Goal: Register for event/course

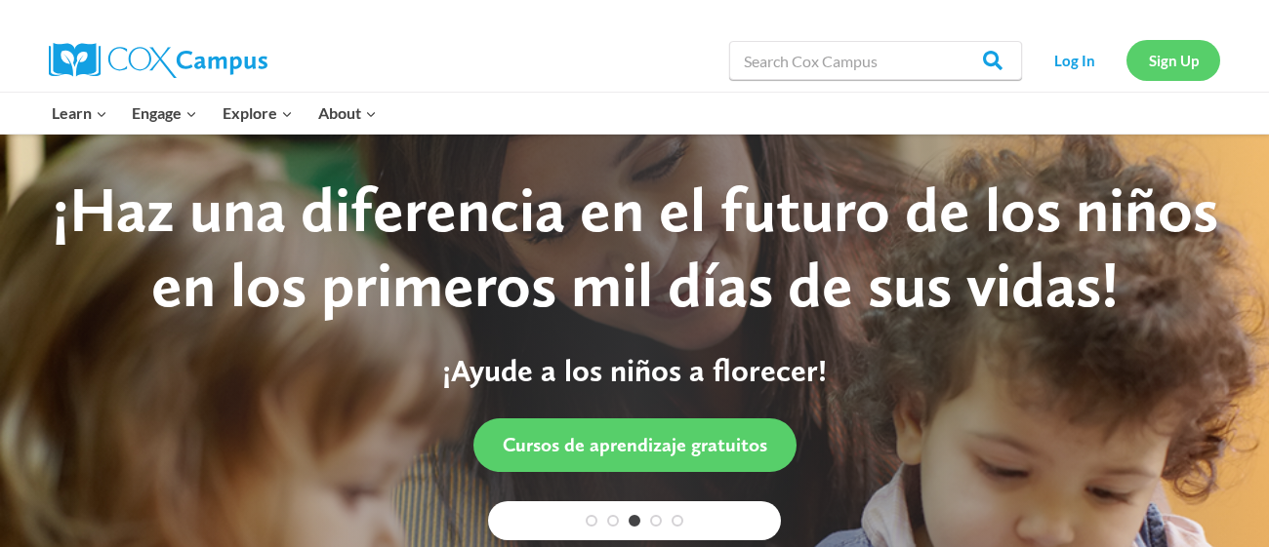
click at [1164, 48] on link "Sign Up" at bounding box center [1173, 60] width 94 height 40
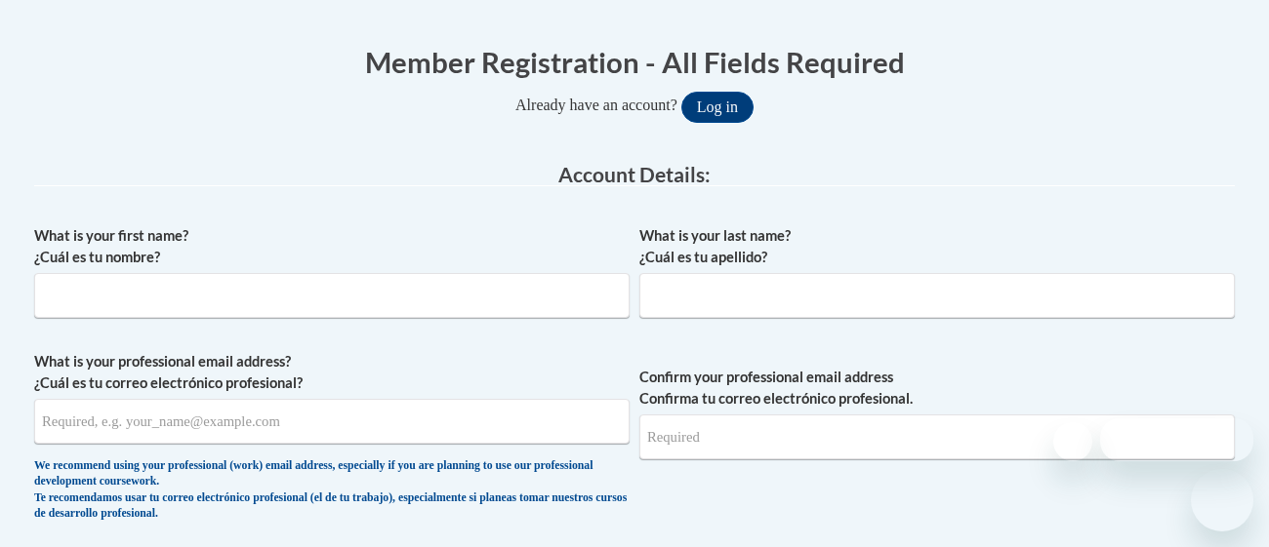
scroll to position [374, 0]
click at [363, 300] on input "What is your first name? ¿Cuál es tu nombre?" at bounding box center [331, 295] width 595 height 45
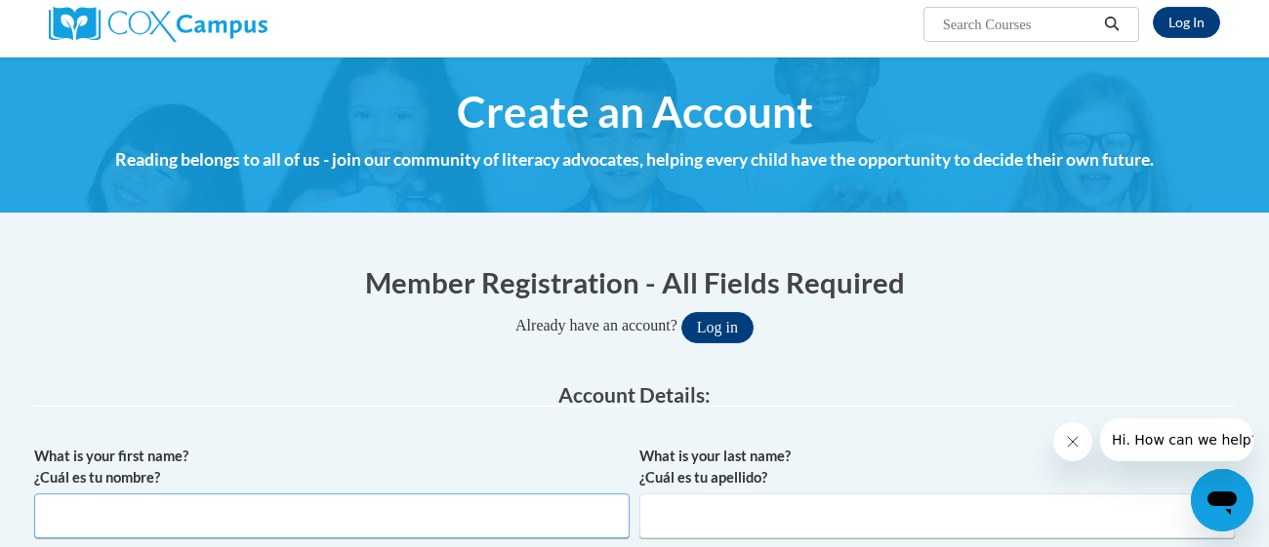
scroll to position [151, 0]
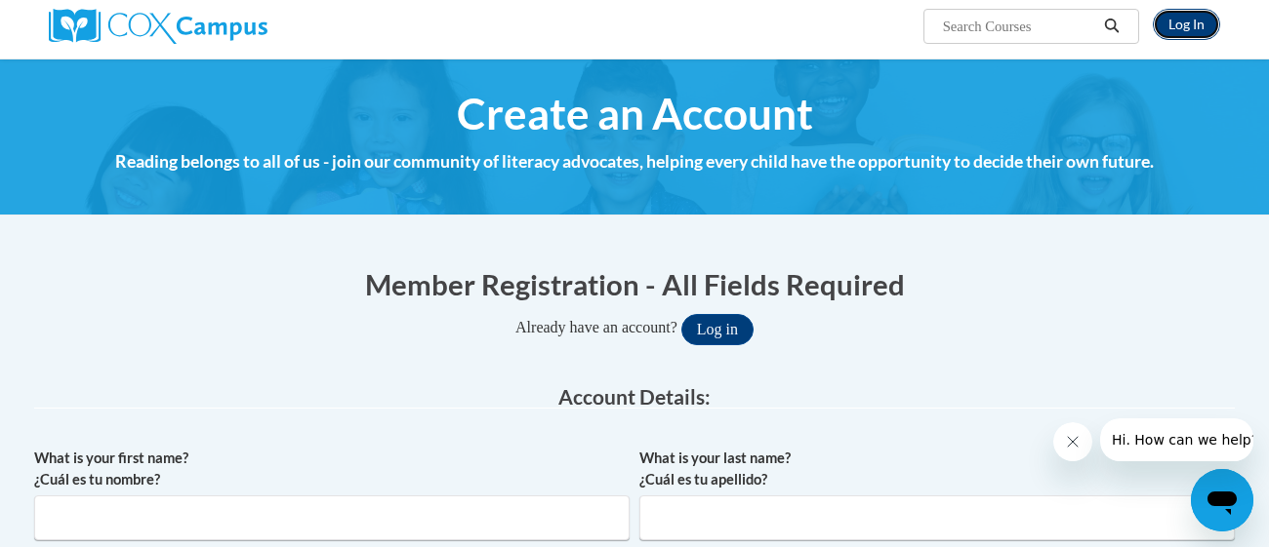
click at [1202, 24] on link "Log In" at bounding box center [1186, 24] width 67 height 31
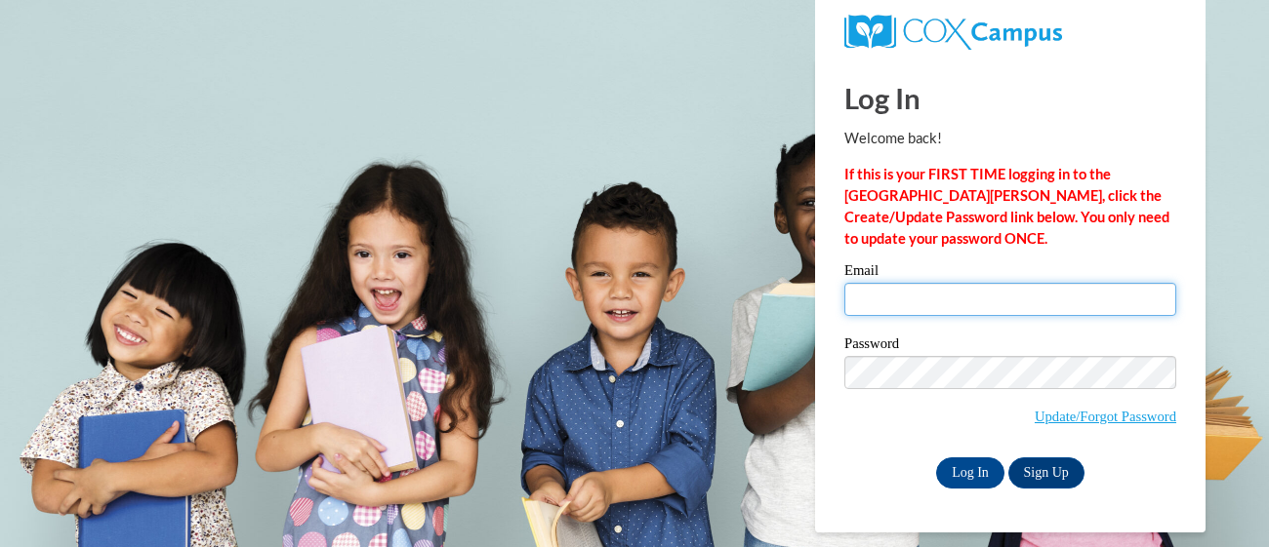
click at [950, 293] on input "Email" at bounding box center [1010, 299] width 332 height 33
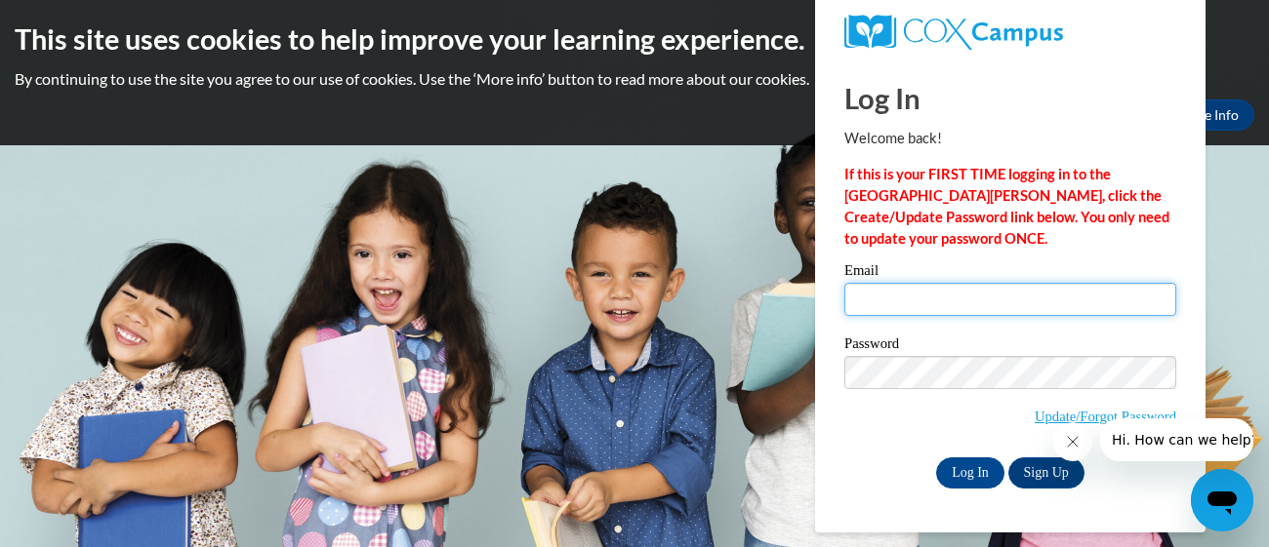
type input "[EMAIL_ADDRESS][DOMAIN_NAME]"
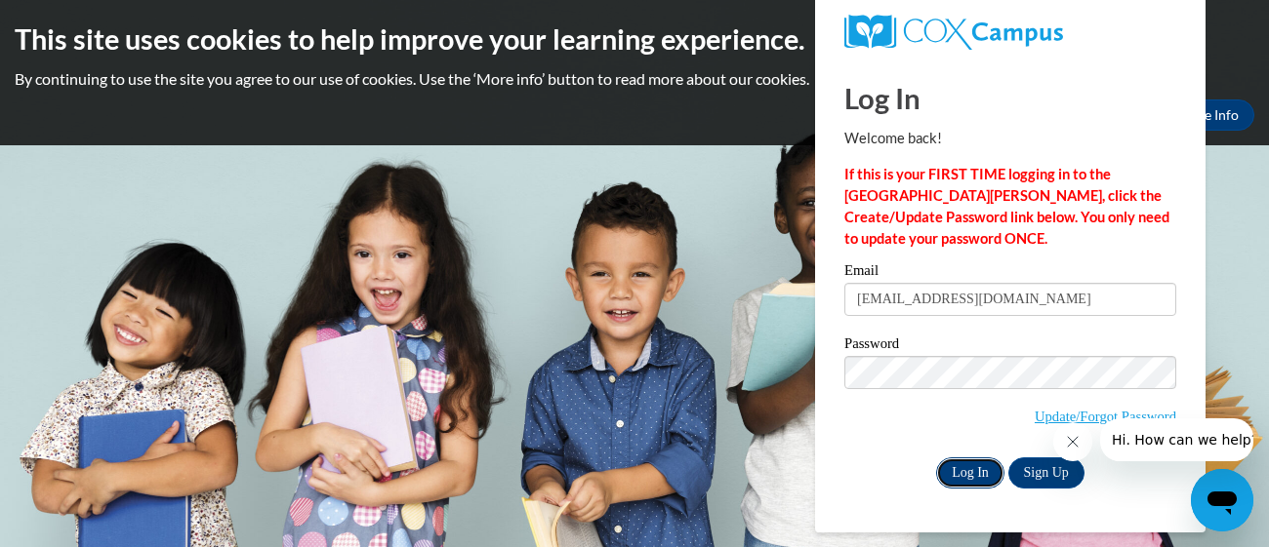
click at [988, 476] on input "Log In" at bounding box center [970, 473] width 68 height 31
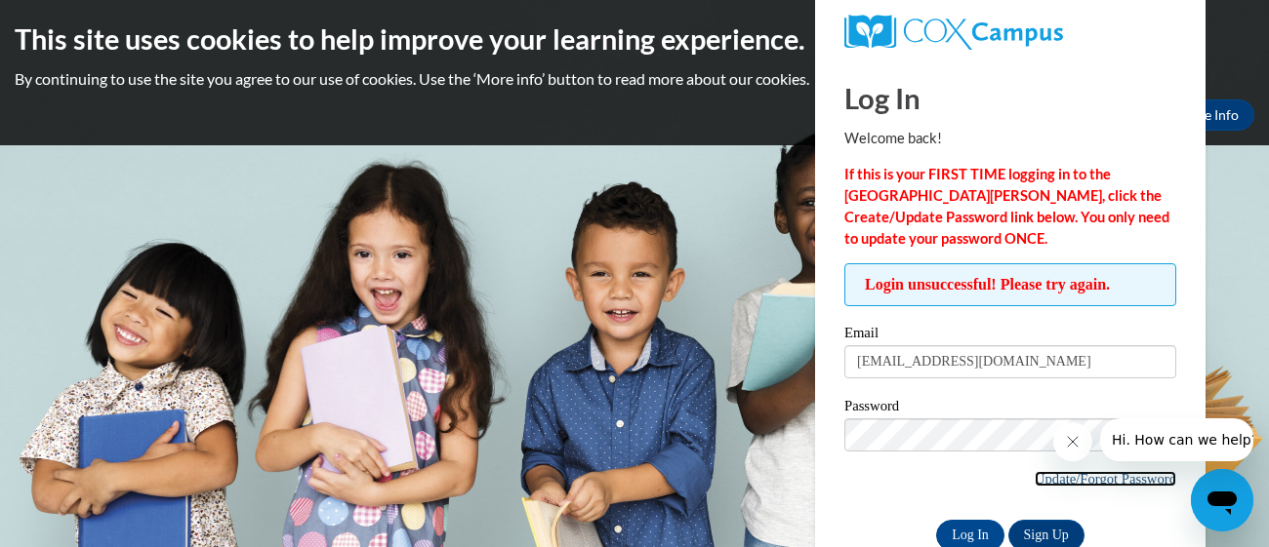
click at [1078, 478] on link "Update/Forgot Password" at bounding box center [1105, 479] width 142 height 16
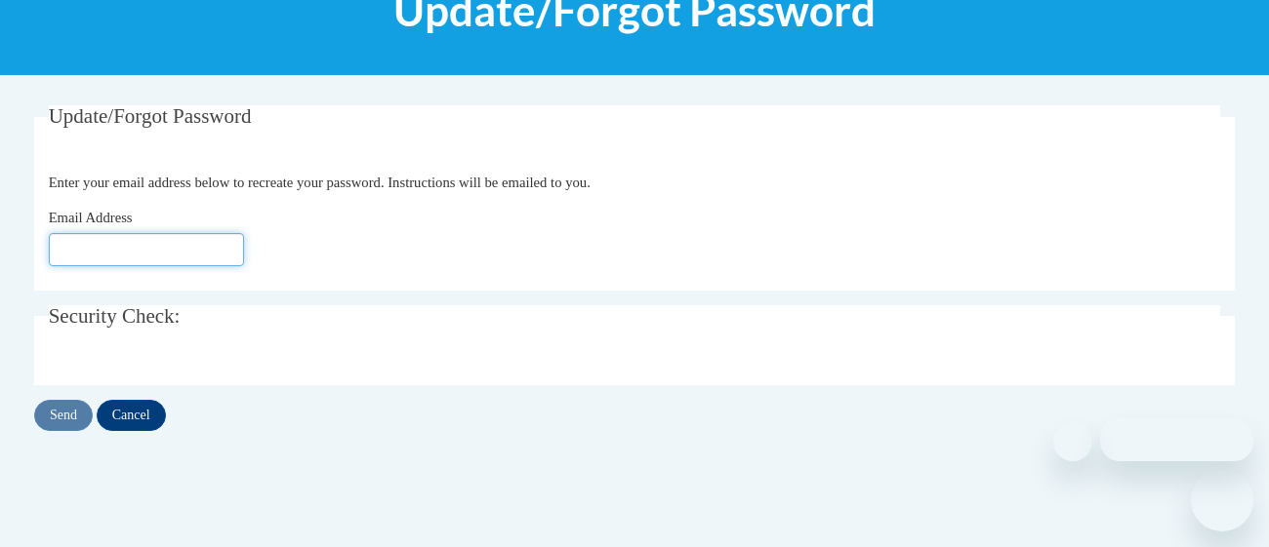
click at [156, 238] on input "Email Address" at bounding box center [146, 249] width 195 height 33
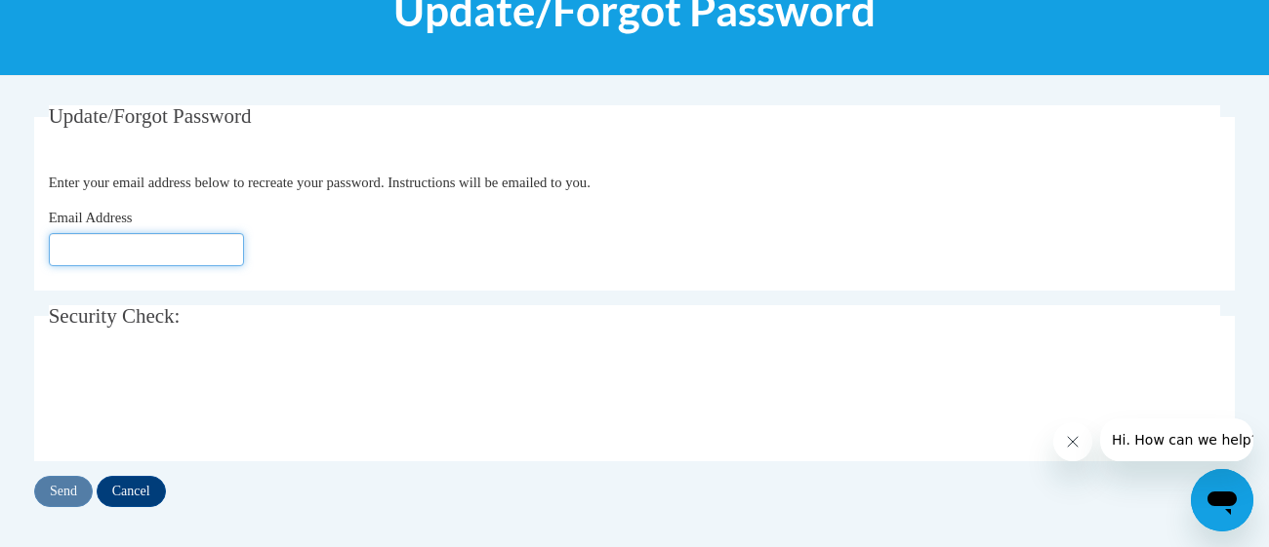
type input "Anna2007lp@gmail.com"
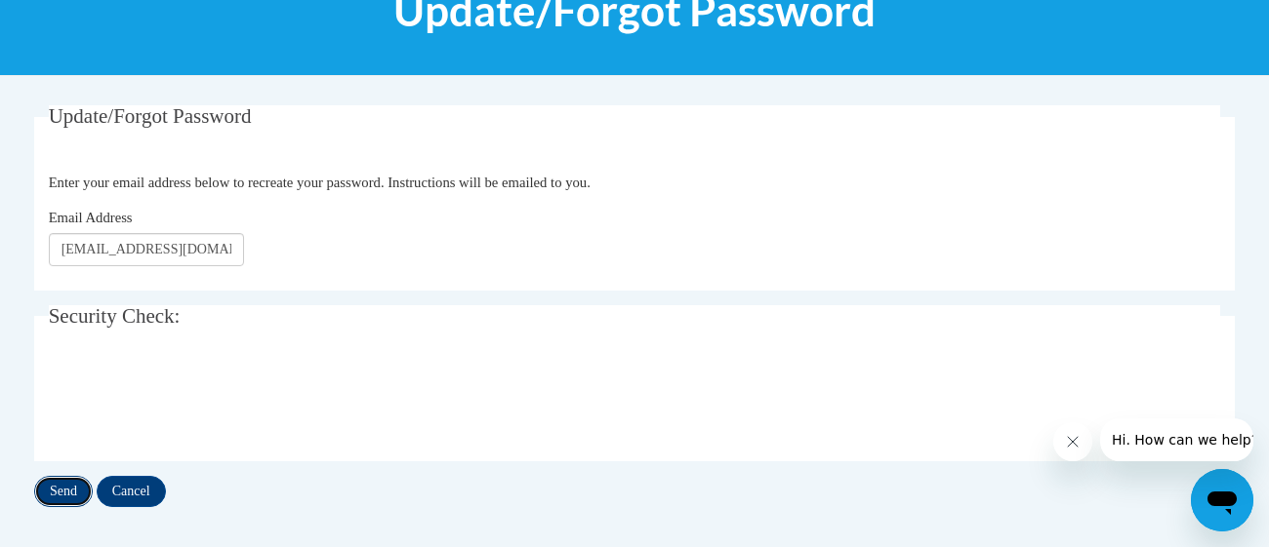
click at [75, 484] on input "Send" at bounding box center [63, 491] width 59 height 31
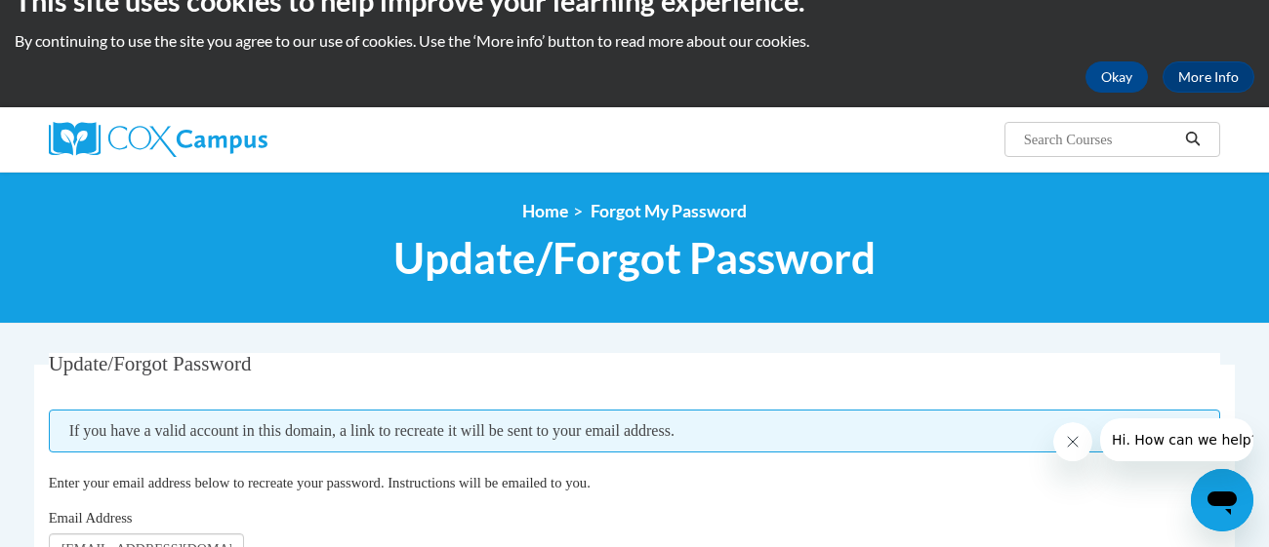
scroll to position [33, 0]
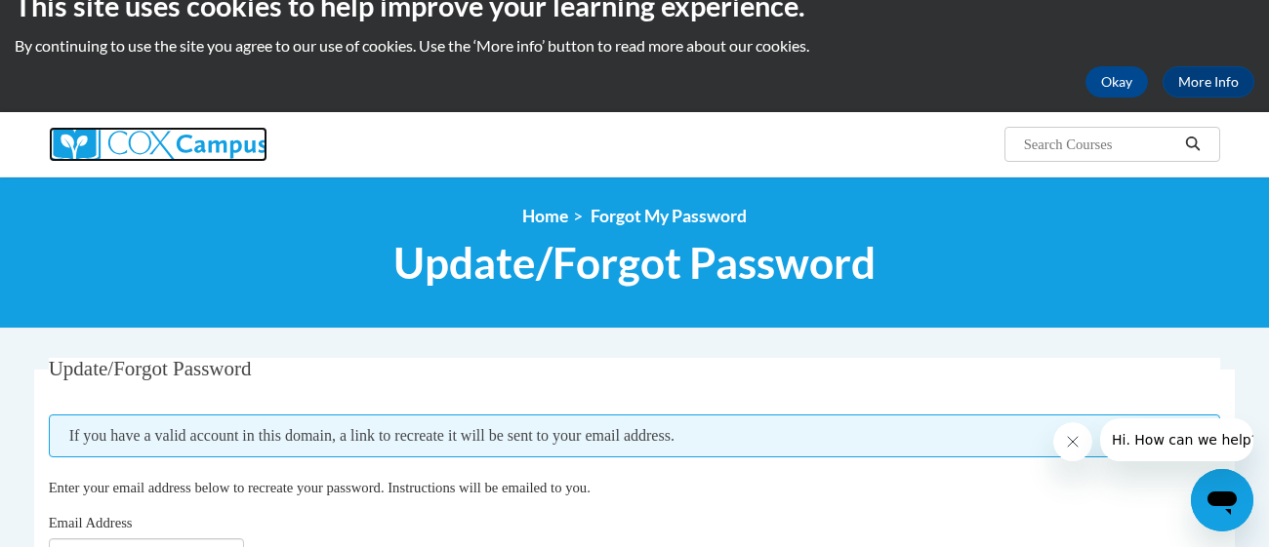
click at [141, 144] on img at bounding box center [158, 144] width 219 height 35
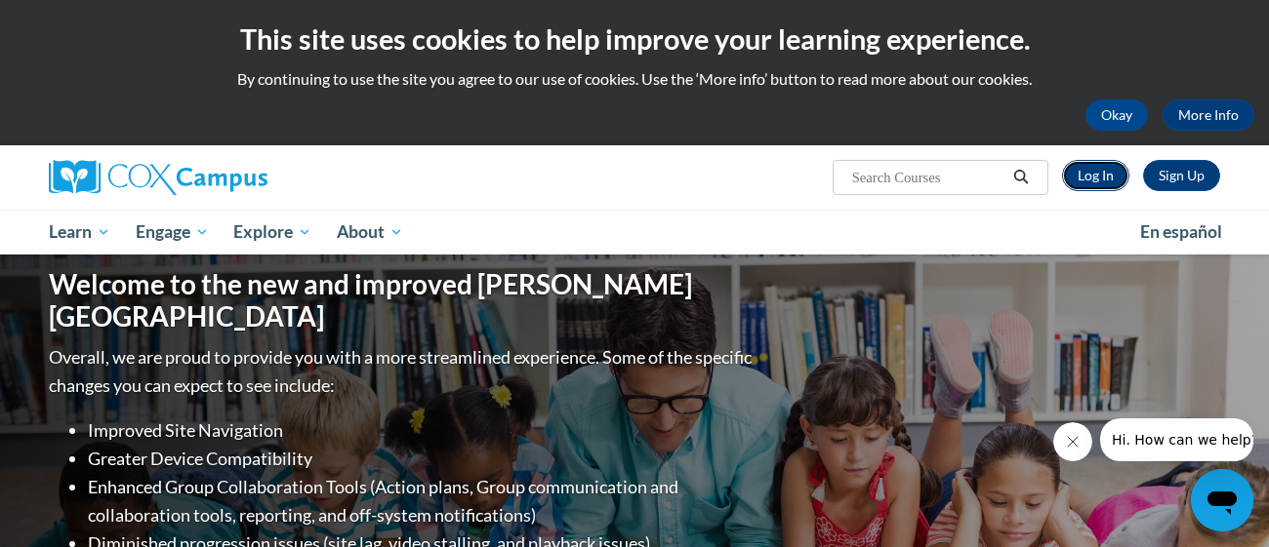
click at [1094, 180] on link "Log In" at bounding box center [1095, 175] width 67 height 31
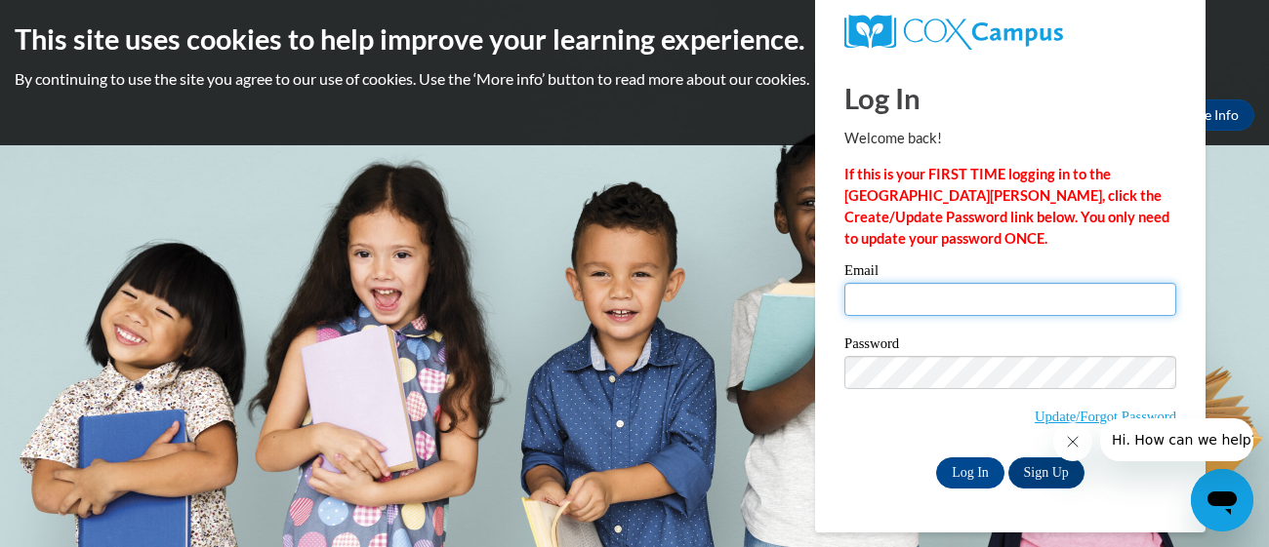
click at [1002, 294] on input "Email" at bounding box center [1010, 299] width 332 height 33
type input "[EMAIL_ADDRESS][DOMAIN_NAME]"
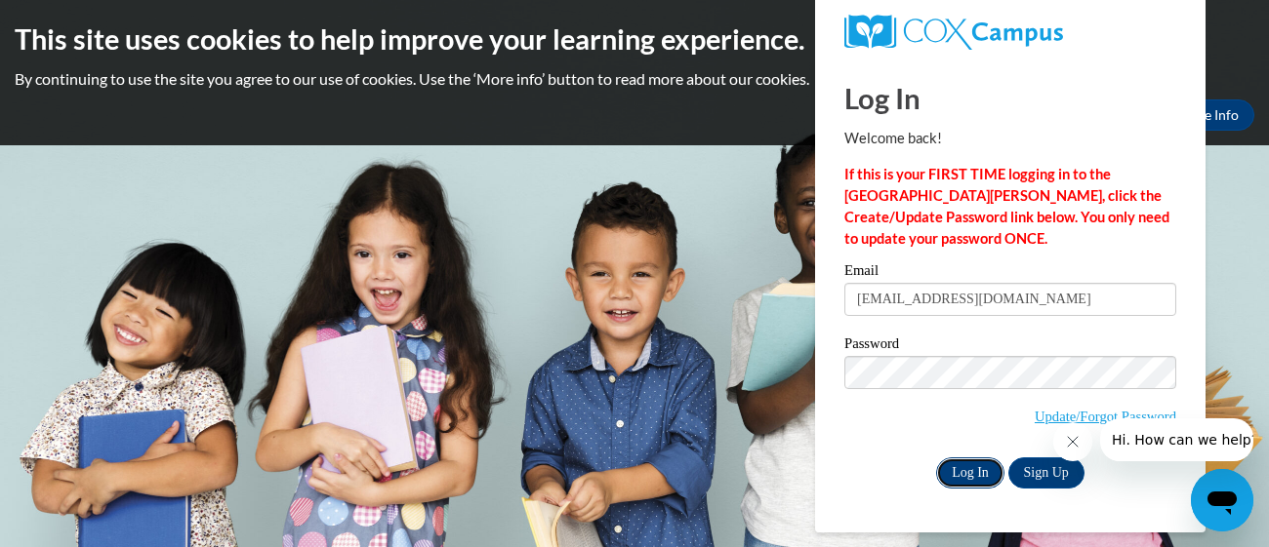
click at [966, 478] on input "Log In" at bounding box center [970, 473] width 68 height 31
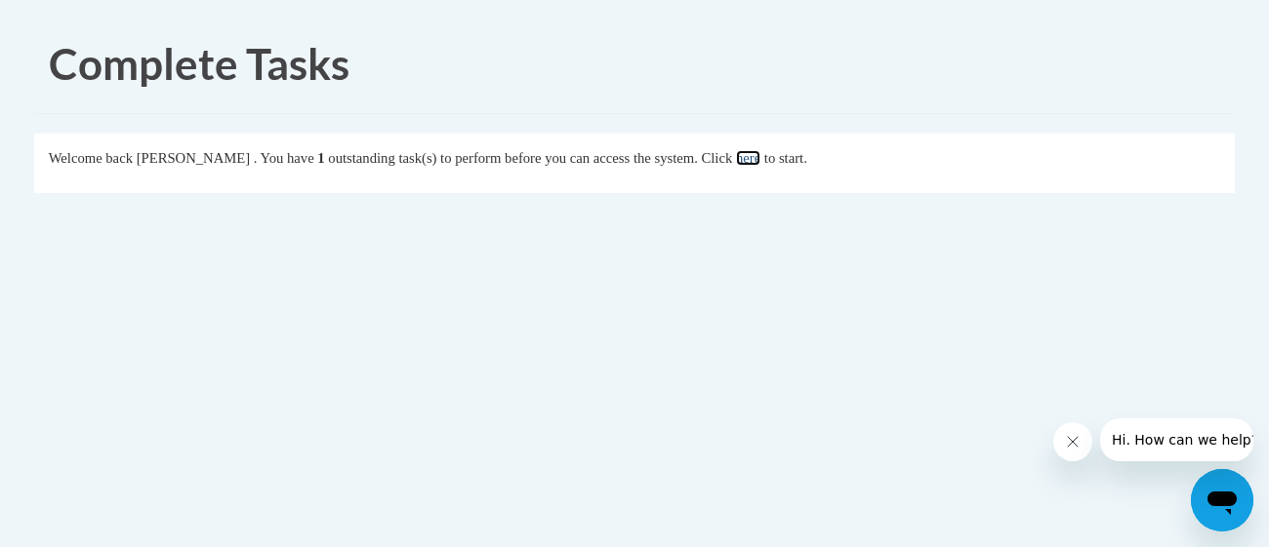
click at [752, 154] on link "here" at bounding box center [748, 158] width 24 height 16
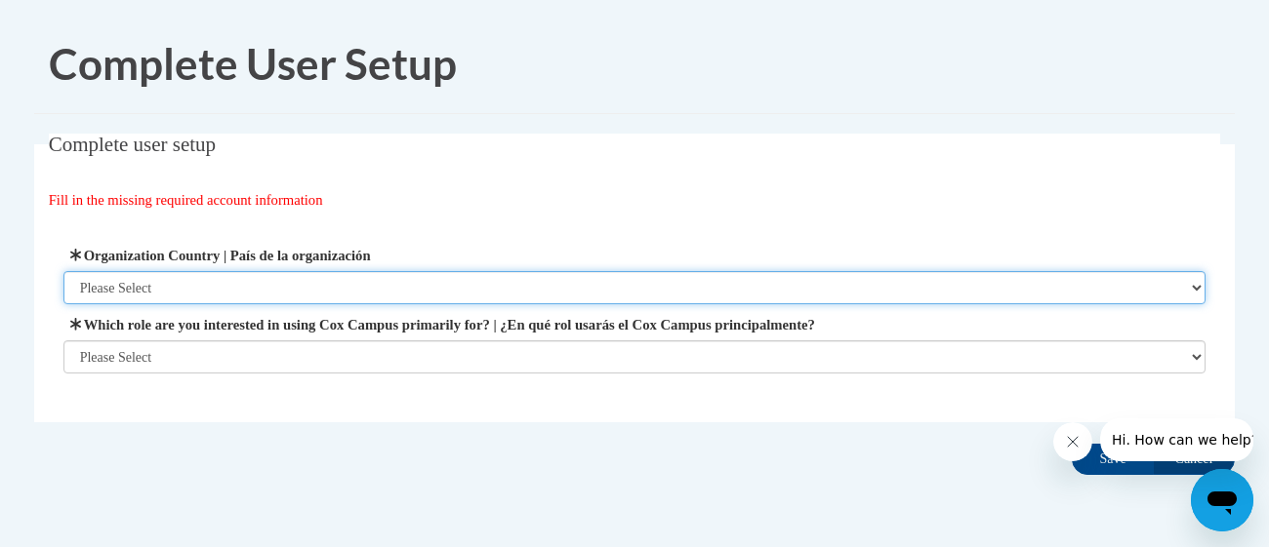
click at [361, 298] on select "Please Select [GEOGRAPHIC_DATA] | [GEOGRAPHIC_DATA] Outside of [GEOGRAPHIC_DATA…" at bounding box center [634, 287] width 1143 height 33
select select "ad49bcad-a171-4b2e-b99c-48b446064914"
click at [63, 271] on select "Please Select [GEOGRAPHIC_DATA] | [GEOGRAPHIC_DATA] Outside of [GEOGRAPHIC_DATA…" at bounding box center [634, 287] width 1143 height 33
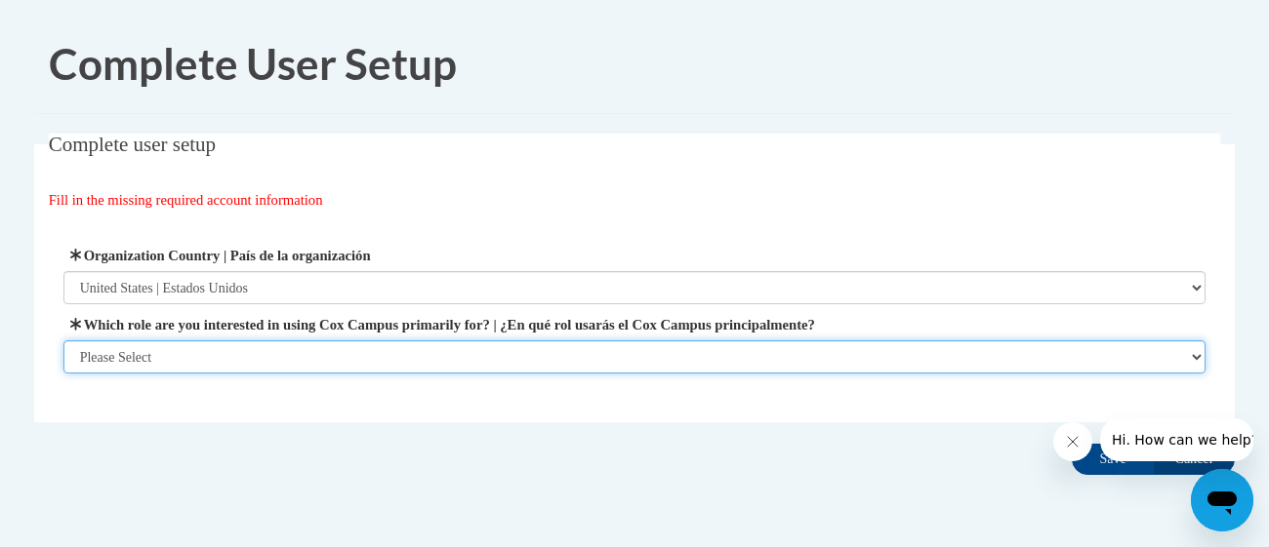
click at [323, 345] on select "Please Select College/University | Colegio/Universidad Community/Nonprofit Part…" at bounding box center [634, 357] width 1143 height 33
select select "fbf2d438-af2f-41f8-98f1-81c410e29de3"
click at [63, 374] on select "Please Select College/University | Colegio/Universidad Community/Nonprofit Part…" at bounding box center [634, 357] width 1143 height 33
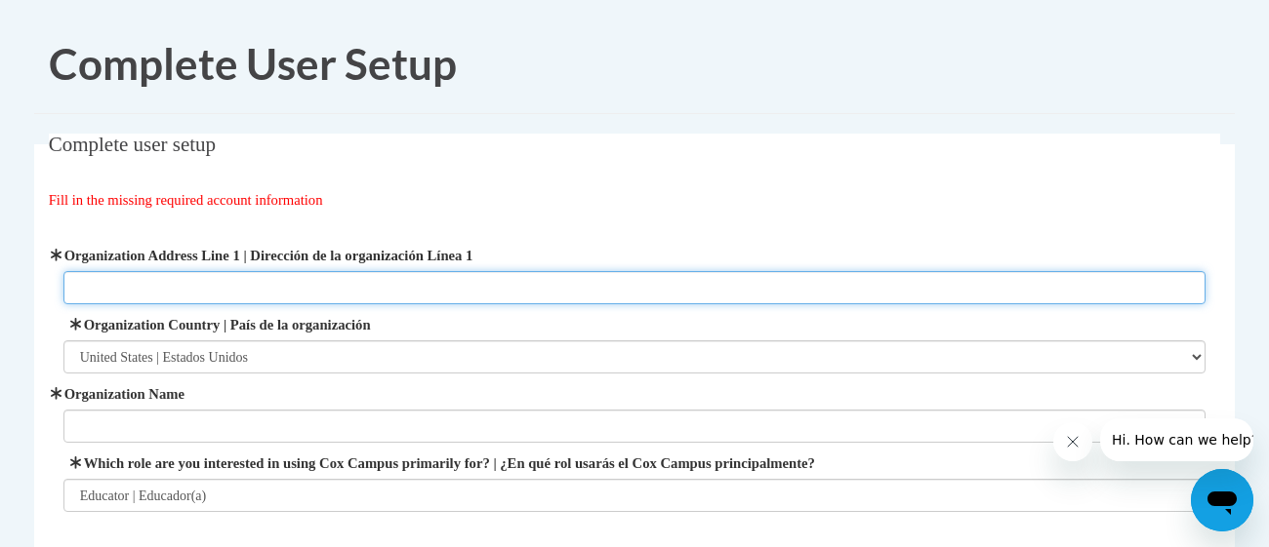
click at [270, 281] on input "Organization Address Line 1 | Dirección de la organización Línea 1" at bounding box center [634, 287] width 1143 height 33
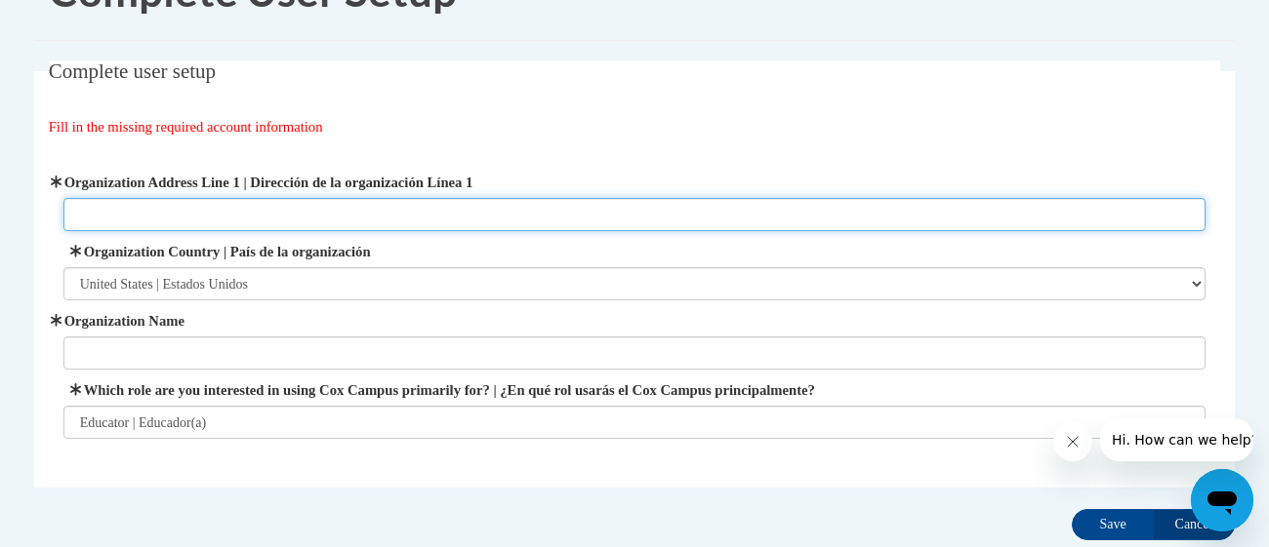
scroll to position [76, 0]
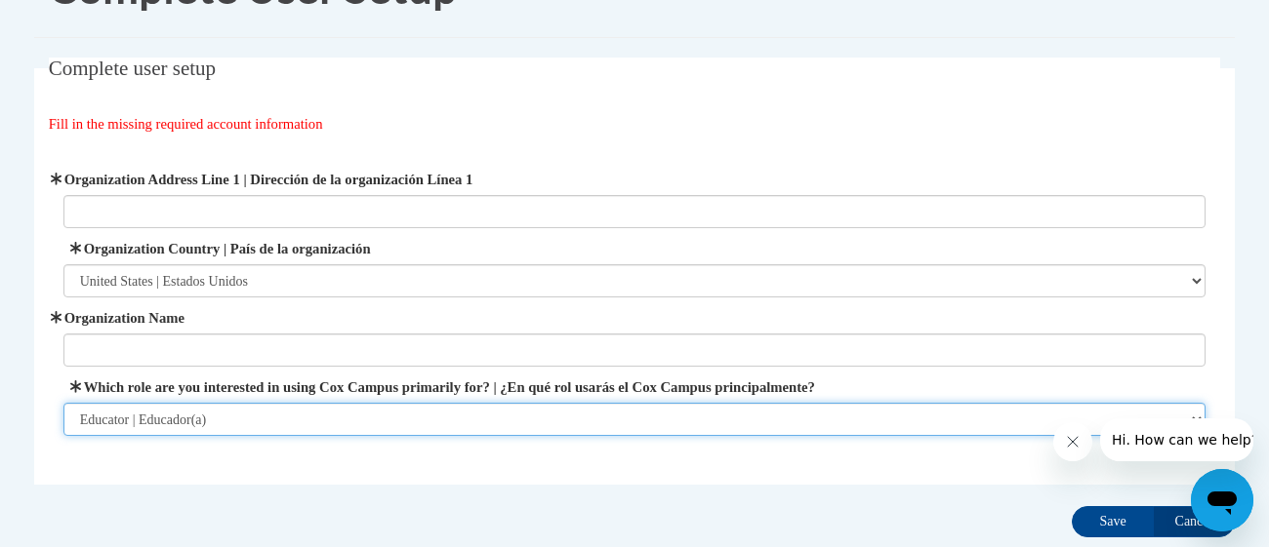
click at [295, 419] on select "Please Select College/University | Colegio/Universidad Community/Nonprofit Part…" at bounding box center [634, 419] width 1143 height 33
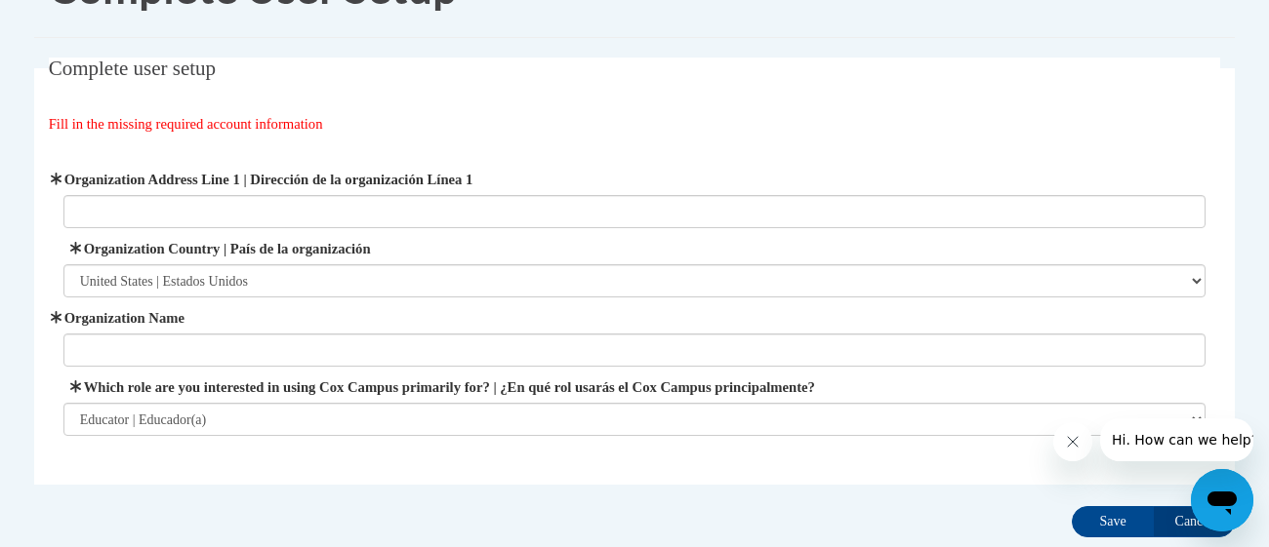
click at [330, 465] on fieldset "Complete user setup Fill in the missing required account information User Profi…" at bounding box center [634, 271] width 1200 height 427
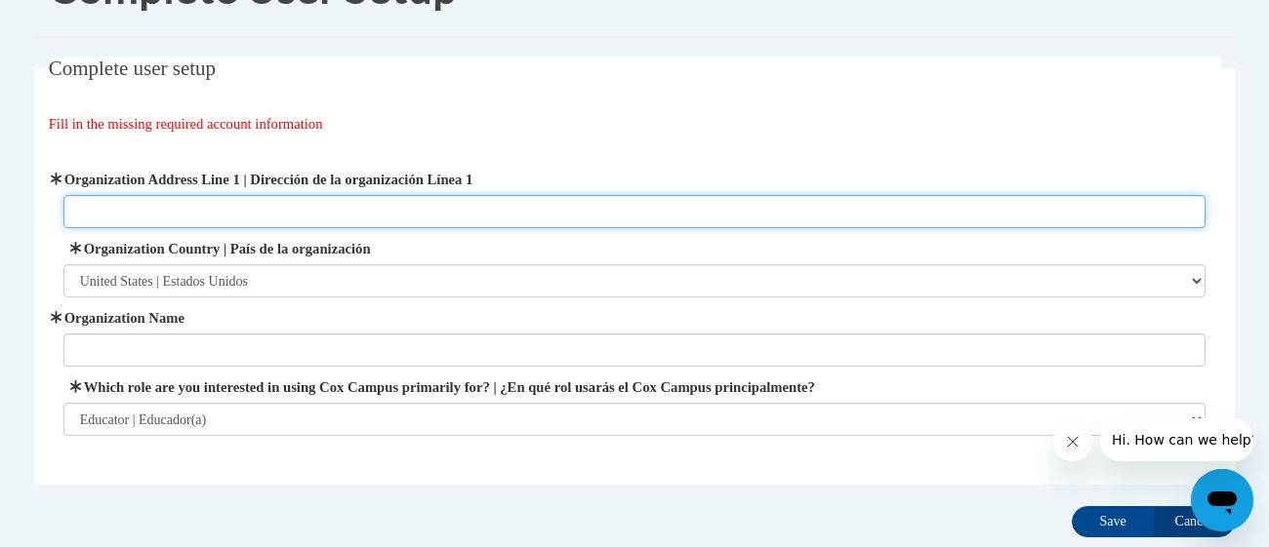
click at [264, 196] on input "Organization Address Line 1 | Dirección de la organización Línea 1" at bounding box center [634, 211] width 1143 height 33
paste input "[STREET_ADDRESS][PERSON_NAME]"
type input "[STREET_ADDRESS][PERSON_NAME]"
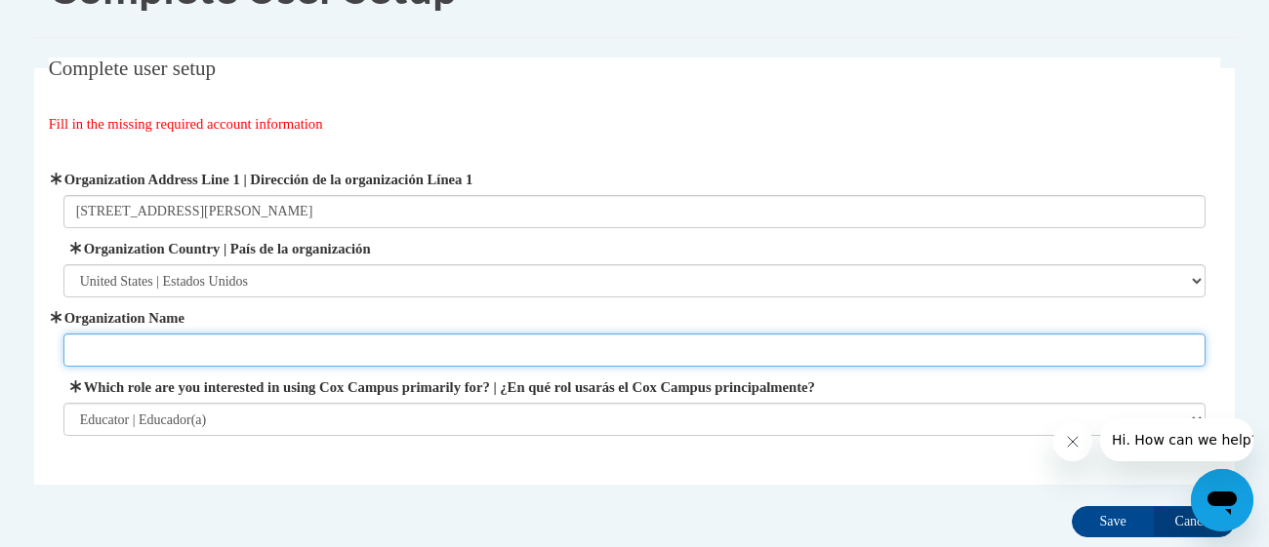
click at [307, 337] on input "Organization Name" at bounding box center [634, 350] width 1143 height 33
click at [268, 350] on input "Small Wonders Learning and DIiscovery" at bounding box center [634, 350] width 1143 height 33
click at [337, 334] on input "Small Wonders Learning and Discovery" at bounding box center [634, 350] width 1143 height 33
type input "Small Wonders Learning and Discovery Center"
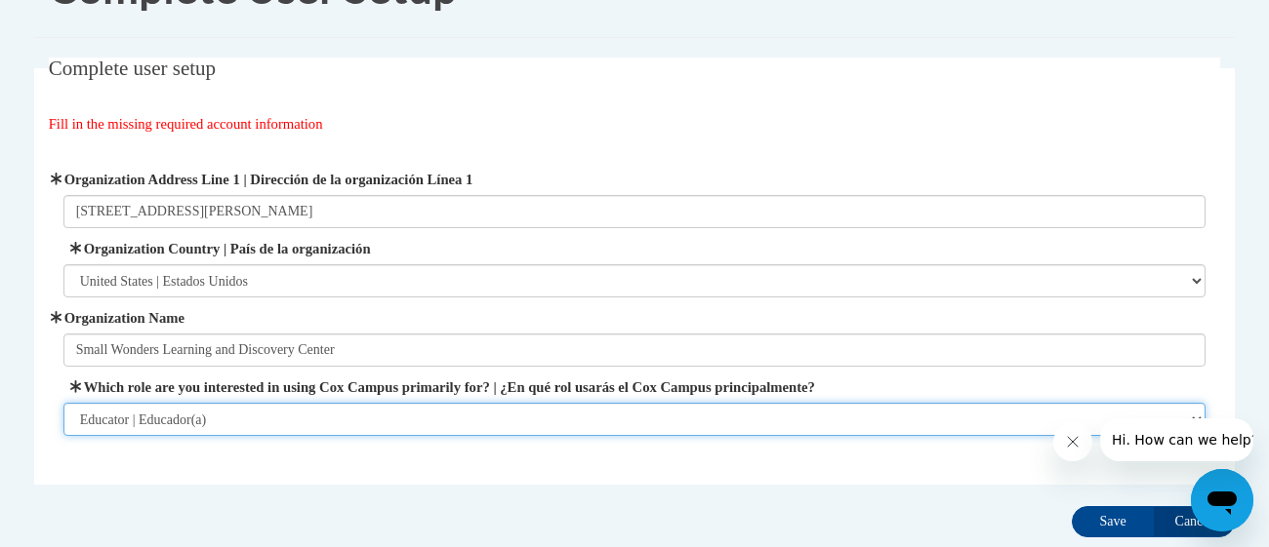
click at [359, 418] on select "Please Select College/University | Colegio/Universidad Community/Nonprofit Part…" at bounding box center [634, 419] width 1143 height 33
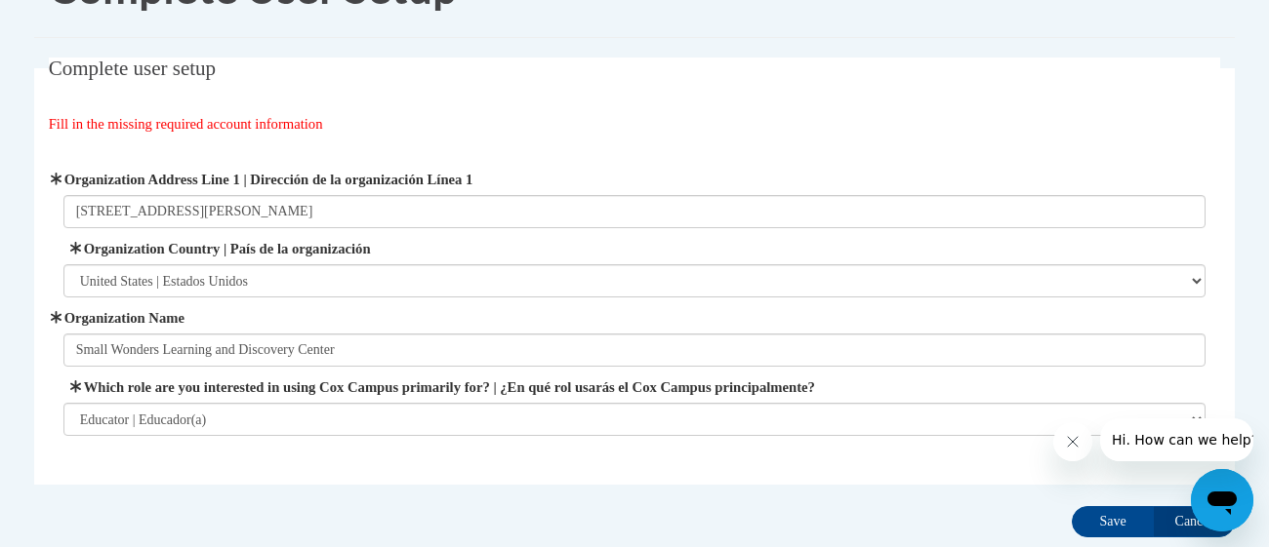
click at [314, 456] on div "Organization Address Line 1 | Dirección de la organización Línea 1 [STREET_ADDR…" at bounding box center [635, 302] width 1172 height 316
click at [1119, 516] on input "Save" at bounding box center [1113, 521] width 82 height 31
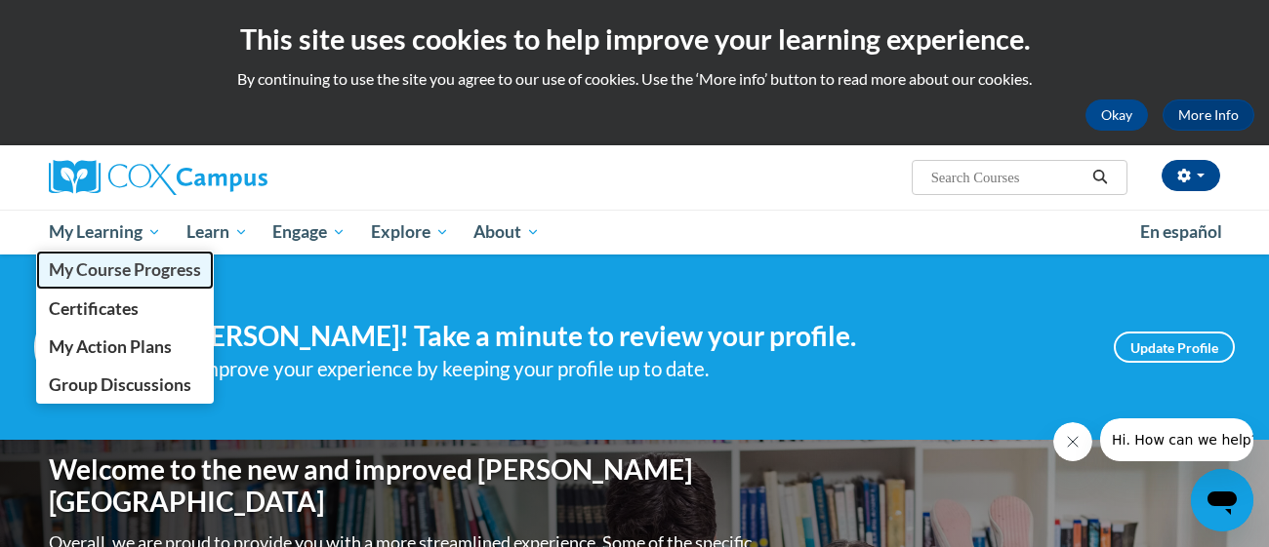
click at [126, 269] on span "My Course Progress" at bounding box center [125, 270] width 152 height 20
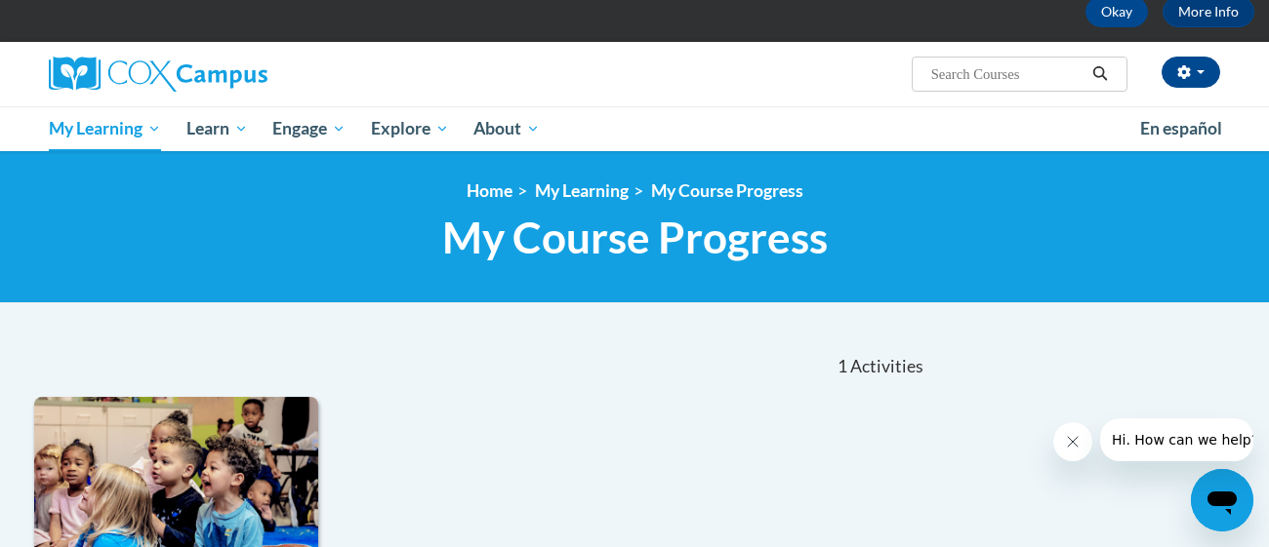
scroll to position [101, 0]
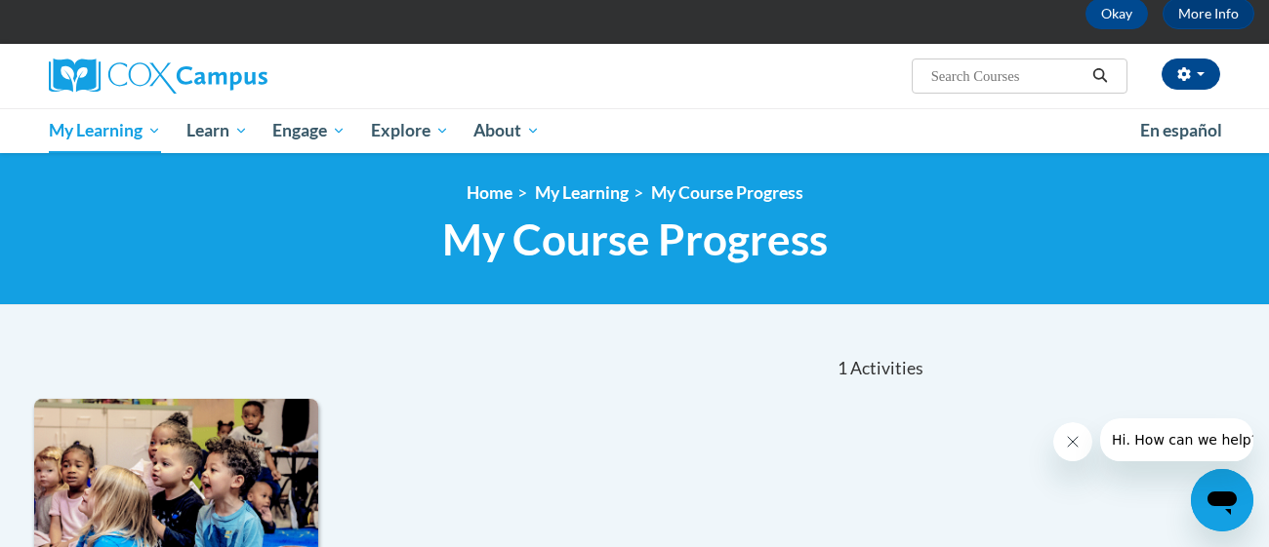
click at [974, 76] on input "Search..." at bounding box center [1007, 75] width 156 height 23
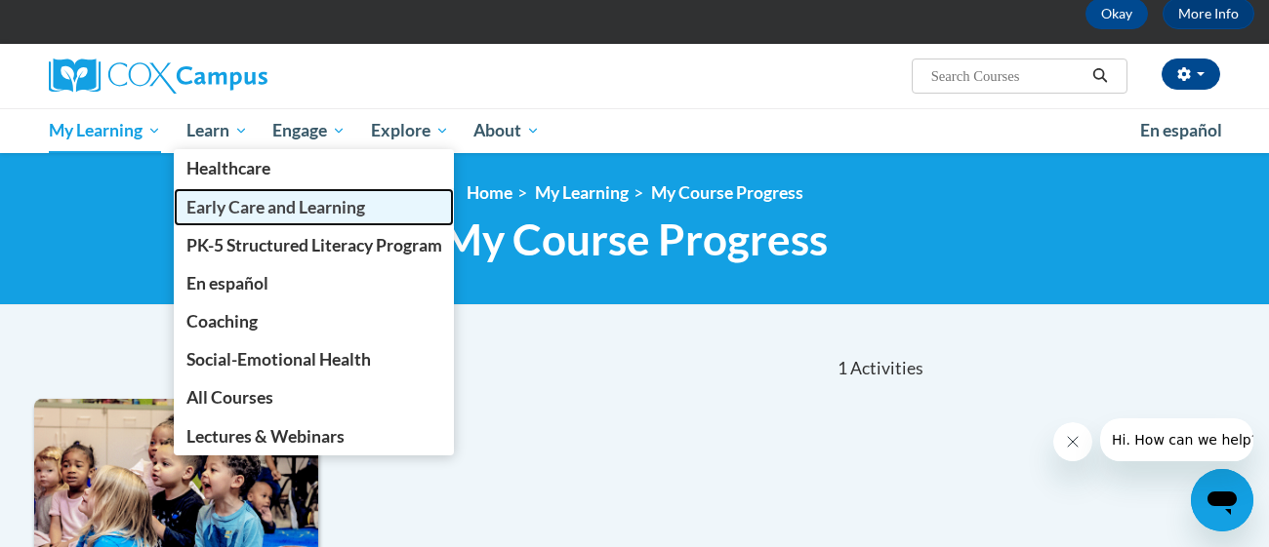
click at [243, 212] on span "Early Care and Learning" at bounding box center [275, 207] width 179 height 20
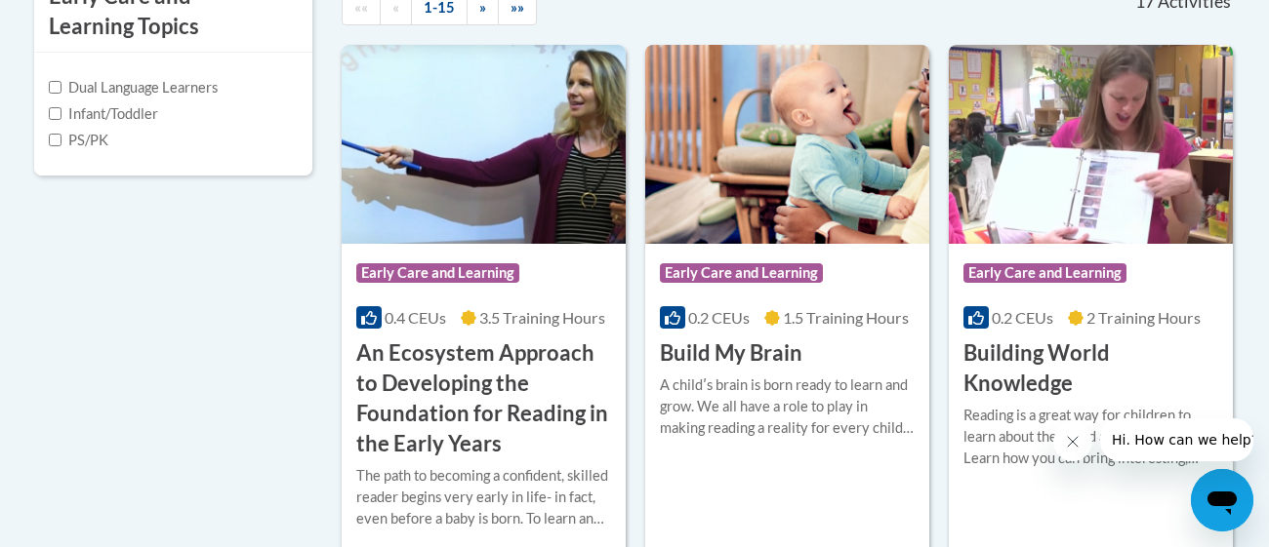
scroll to position [717, 0]
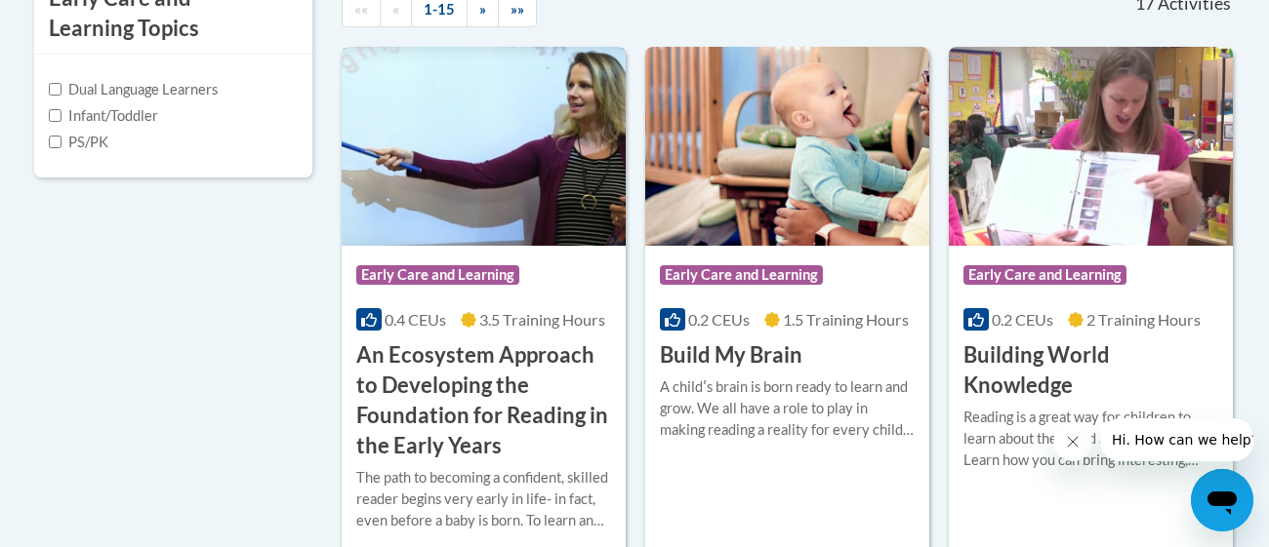
click at [536, 212] on img at bounding box center [484, 146] width 284 height 199
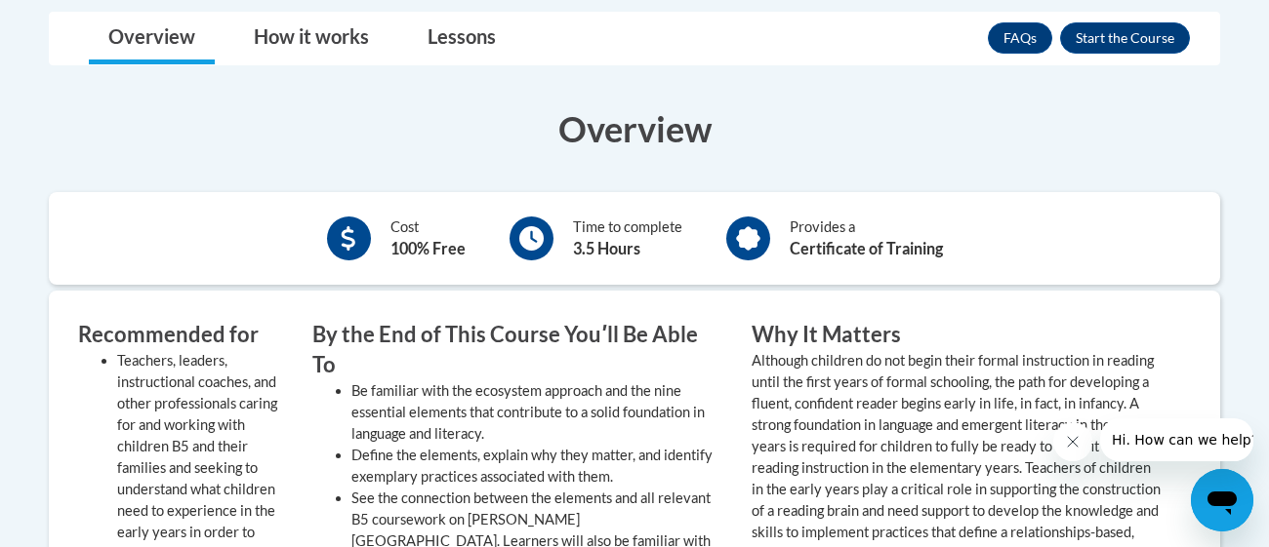
scroll to position [788, 0]
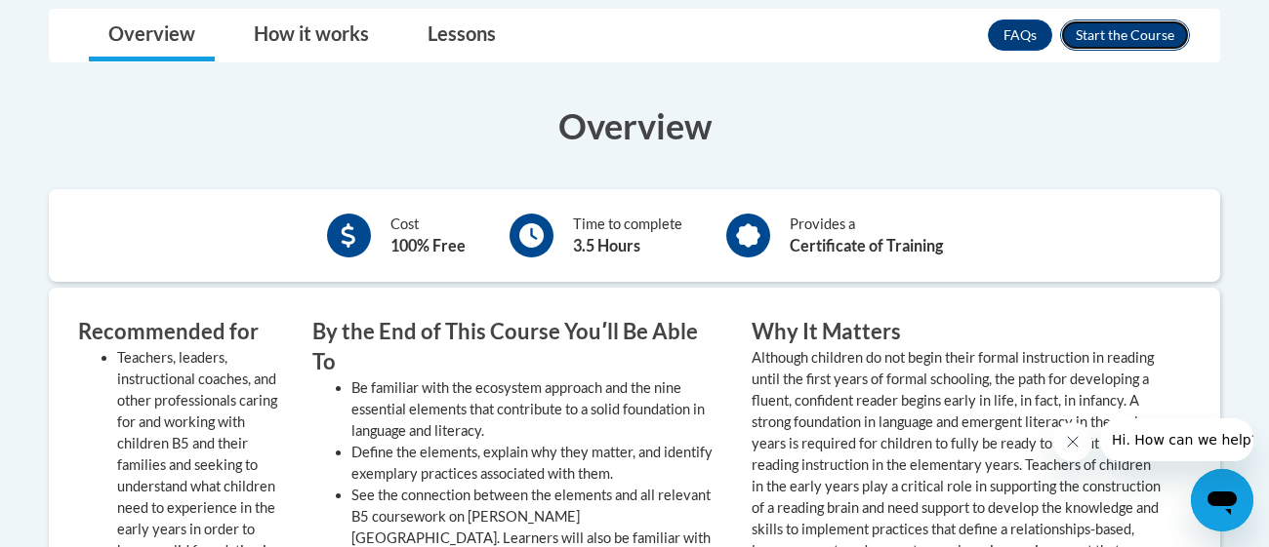
click at [1133, 22] on button "Enroll" at bounding box center [1125, 35] width 130 height 31
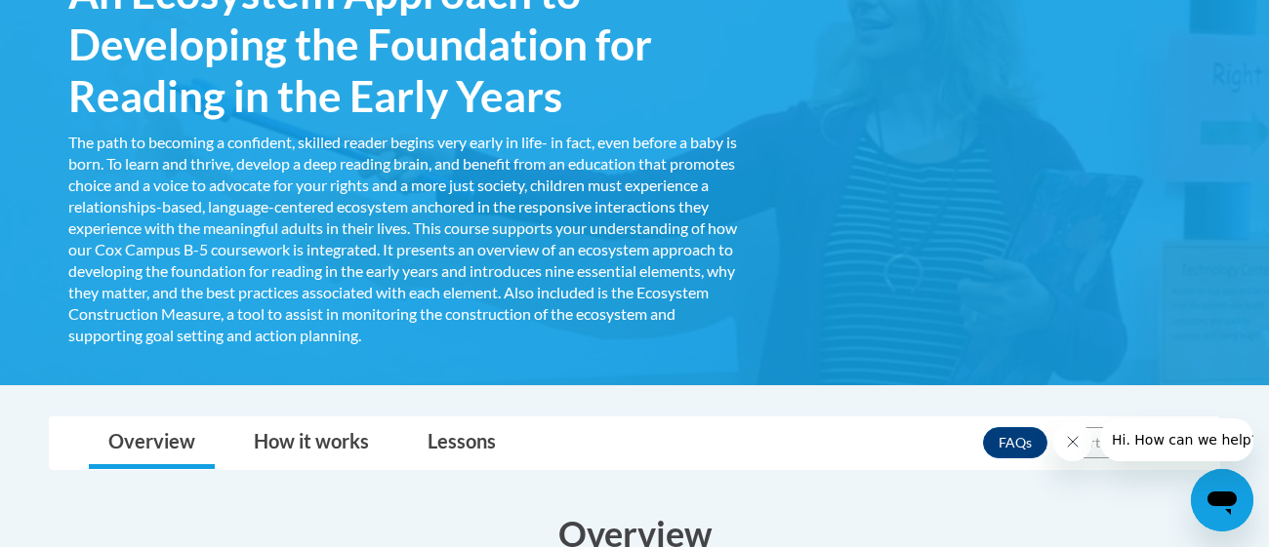
scroll to position [344, 0]
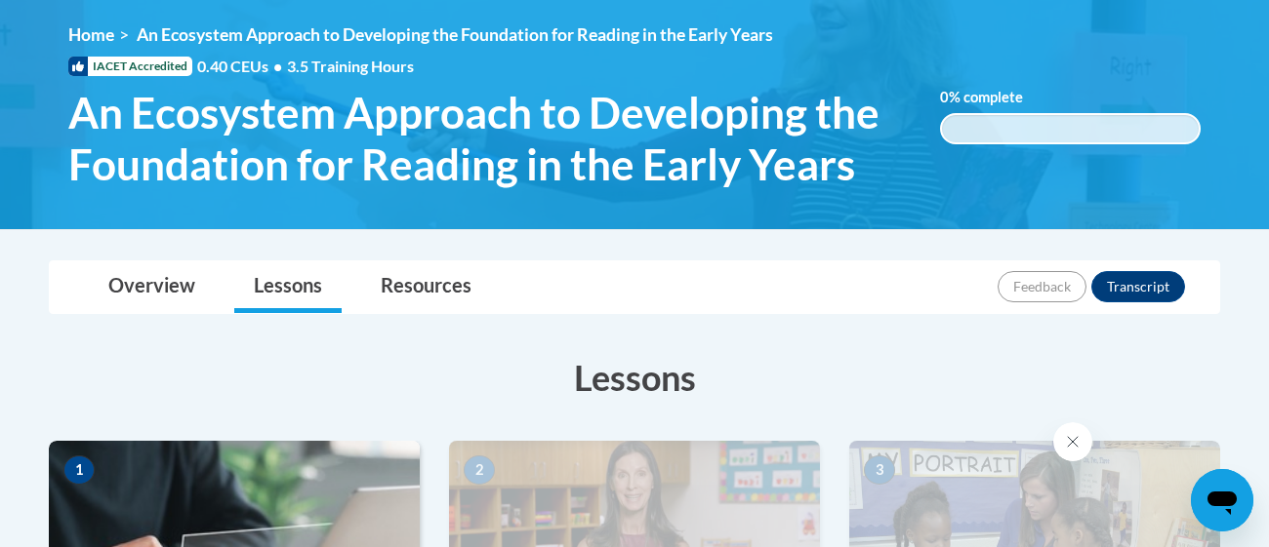
scroll to position [261, 0]
